Goal: Task Accomplishment & Management: Manage account settings

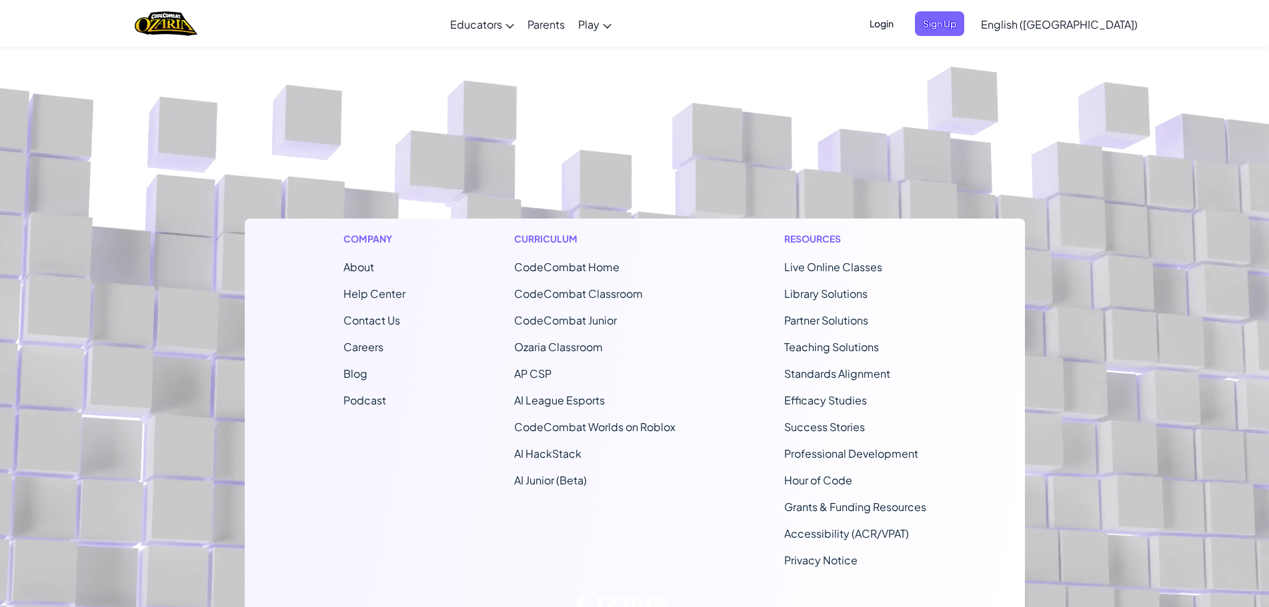
scroll to position [16, 0]
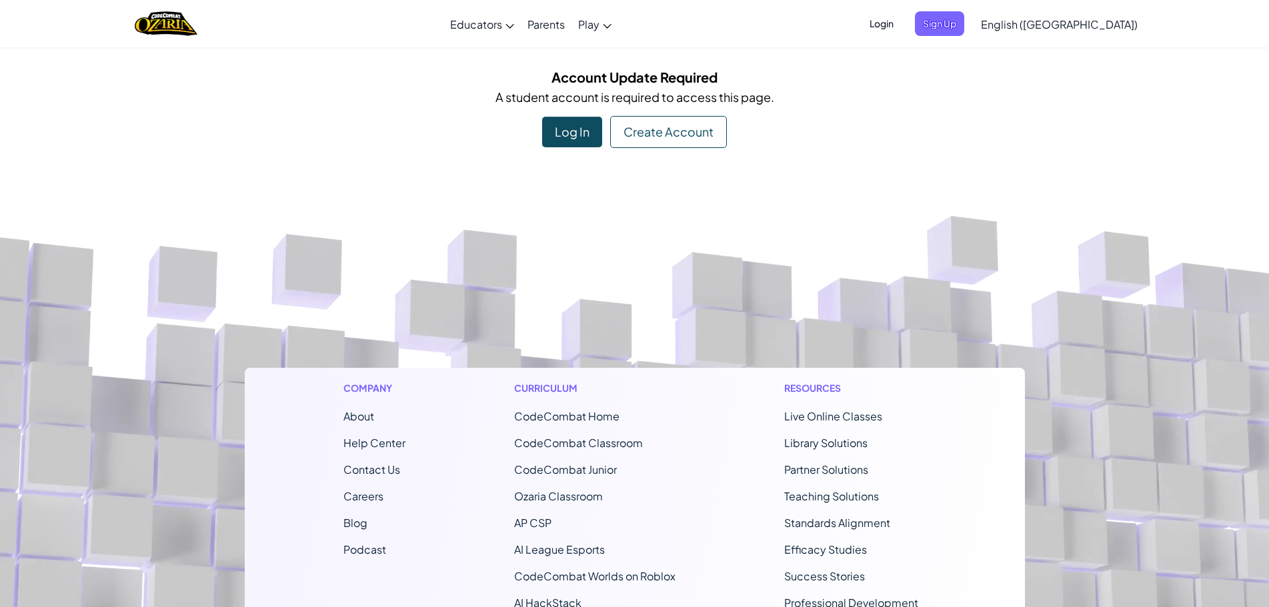
click at [577, 131] on div "Log In" at bounding box center [572, 132] width 60 height 31
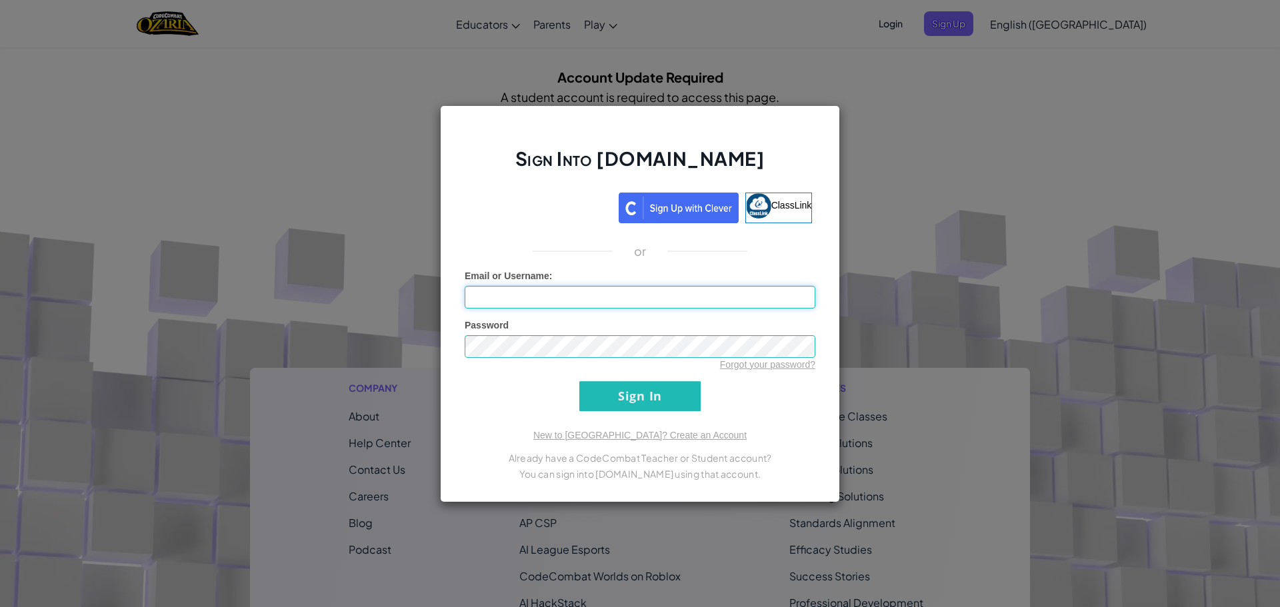
drag, startPoint x: 590, startPoint y: 295, endPoint x: 583, endPoint y: 297, distance: 7.6
click at [583, 297] on input "Email or Username :" at bounding box center [640, 297] width 351 height 23
